Goal: Find specific page/section: Find specific page/section

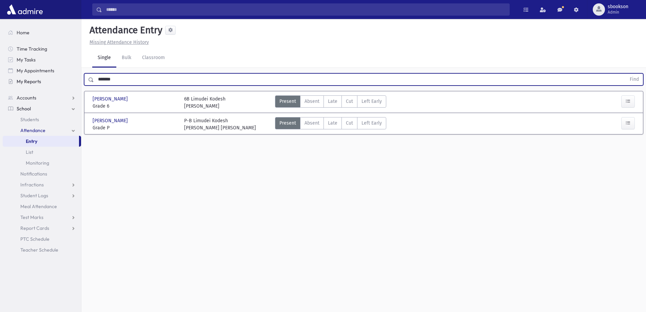
drag, startPoint x: 126, startPoint y: 78, endPoint x: 74, endPoint y: 74, distance: 51.8
click at [51, 82] on div "Search Results All Accounts" at bounding box center [323, 163] width 646 height 327
click at [626, 74] on button "Find" at bounding box center [634, 80] width 17 height 12
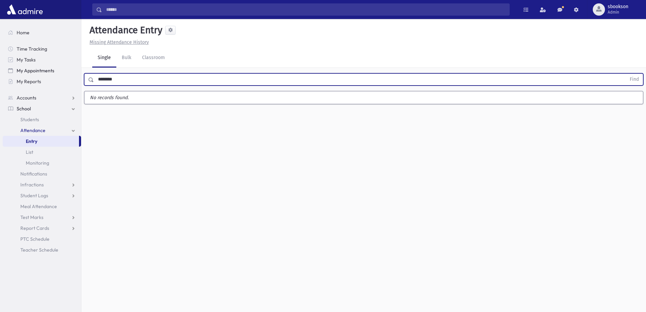
click at [626, 74] on button "Find" at bounding box center [634, 80] width 17 height 12
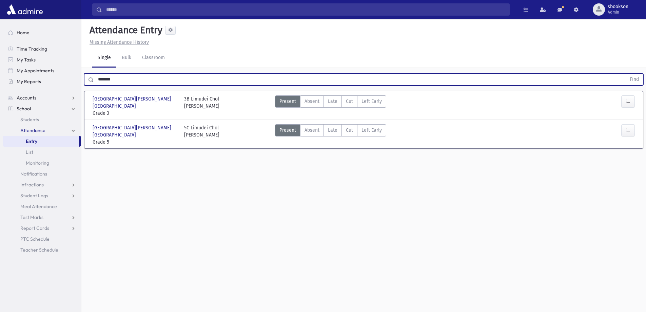
drag, startPoint x: 118, startPoint y: 80, endPoint x: 40, endPoint y: 78, distance: 78.0
click at [41, 78] on div "Search Results All Accounts" at bounding box center [323, 163] width 646 height 327
type input "*"
click at [626, 74] on button "Find" at bounding box center [634, 80] width 17 height 12
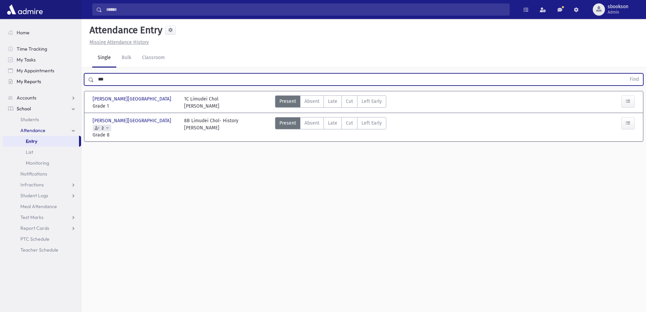
drag, startPoint x: 86, startPoint y: 79, endPoint x: 41, endPoint y: 79, distance: 44.8
click at [41, 79] on div "Search Results All Accounts" at bounding box center [323, 163] width 646 height 327
click at [626, 74] on button "Find" at bounding box center [634, 80] width 17 height 12
drag, startPoint x: 120, startPoint y: 76, endPoint x: 58, endPoint y: 80, distance: 62.2
click at [58, 80] on div "Search Results All Accounts" at bounding box center [323, 163] width 646 height 327
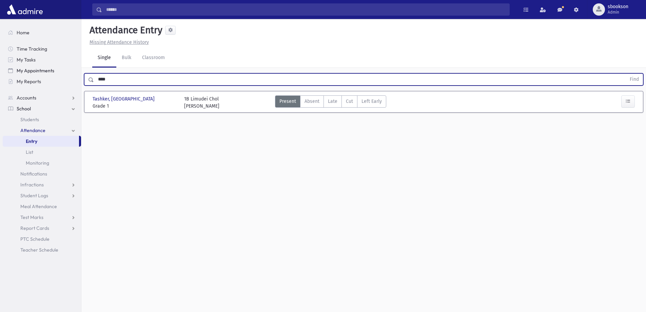
type input "****"
click at [626, 74] on button "Find" at bounding box center [634, 80] width 17 height 12
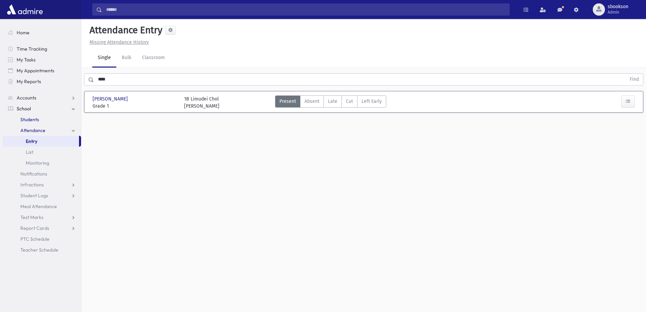
click at [43, 119] on link "Students" at bounding box center [42, 119] width 78 height 11
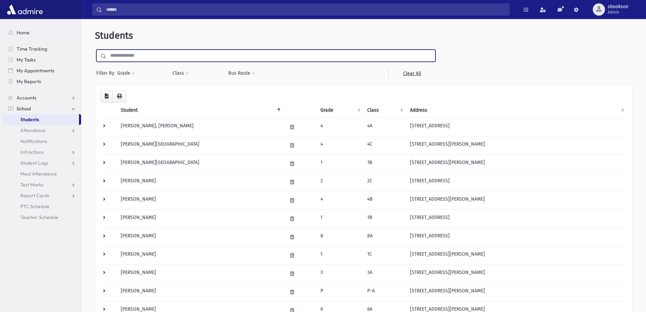
drag, startPoint x: 122, startPoint y: 57, endPoint x: 118, endPoint y: 51, distance: 7.6
click at [122, 57] on input "text" at bounding box center [270, 56] width 329 height 12
type input "***"
click at [95, 50] on input "submit" at bounding box center [104, 54] width 19 height 9
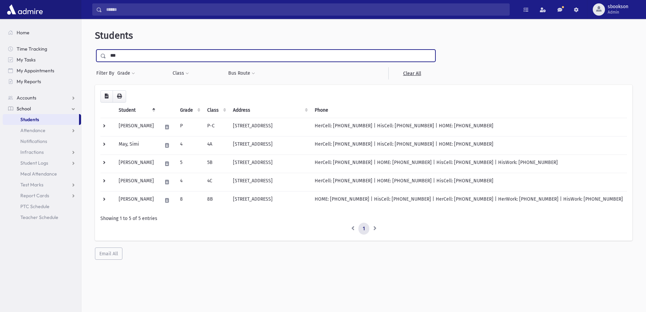
drag, startPoint x: 103, startPoint y: 54, endPoint x: 97, endPoint y: 52, distance: 6.4
click at [103, 53] on div "***" at bounding box center [265, 56] width 339 height 12
type input "***"
click at [95, 50] on input "submit" at bounding box center [104, 54] width 19 height 9
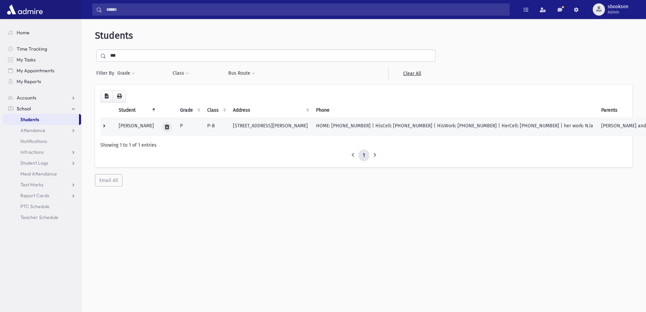
click at [165, 127] on icon at bounding box center [167, 127] width 4 height 4
click at [182, 127] on icon "button" at bounding box center [182, 127] width 5 height 4
